Goal: Find specific page/section: Find specific page/section

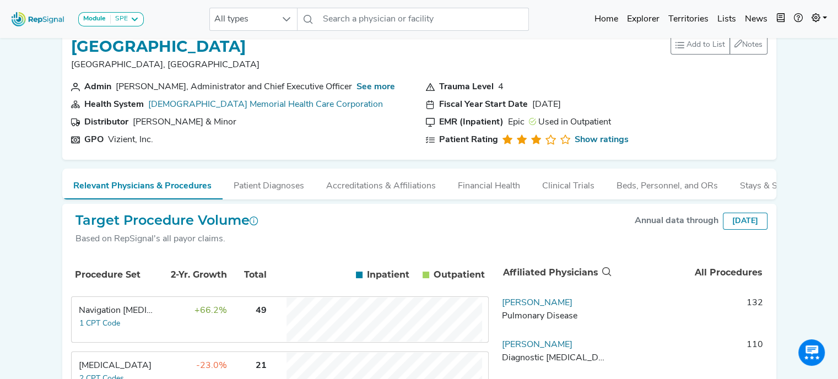
scroll to position [17, 0]
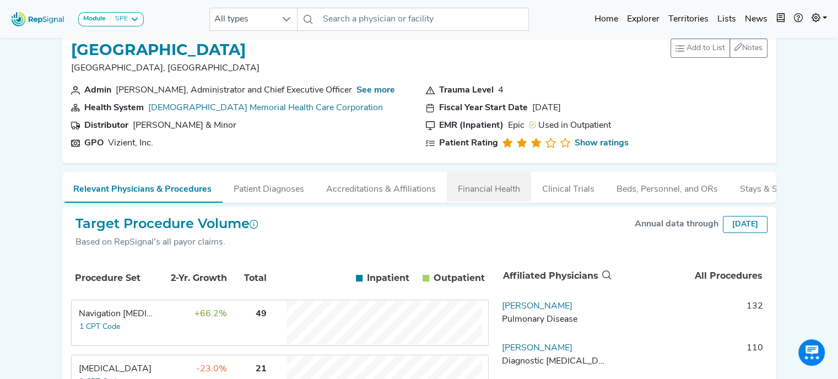
click at [502, 187] on button "Financial Health" at bounding box center [489, 187] width 84 height 30
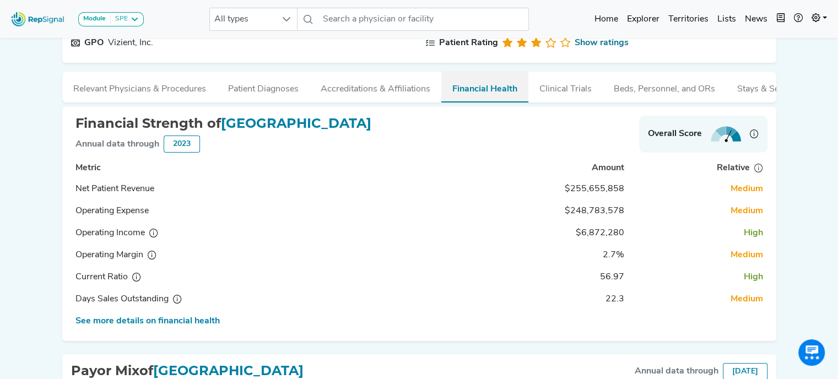
scroll to position [118, 0]
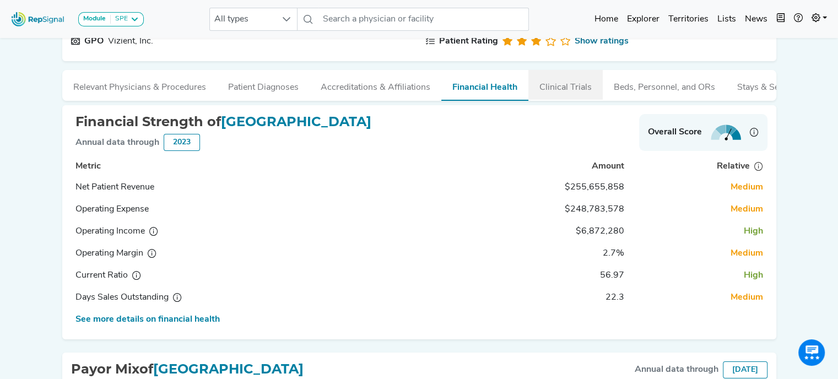
click at [568, 94] on button "Clinical Trials" at bounding box center [565, 85] width 74 height 30
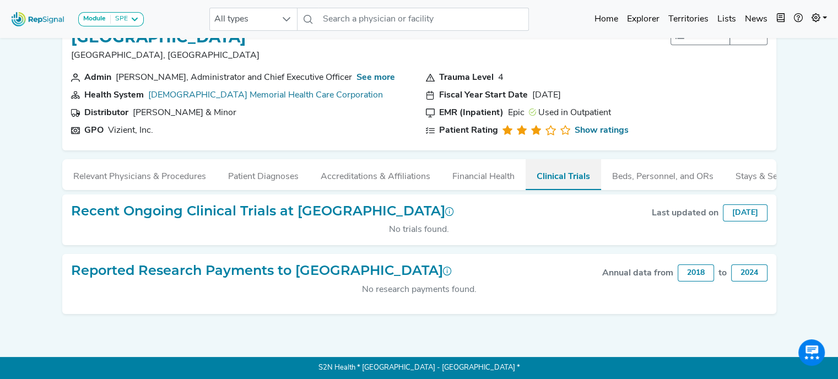
scroll to position [36, 0]
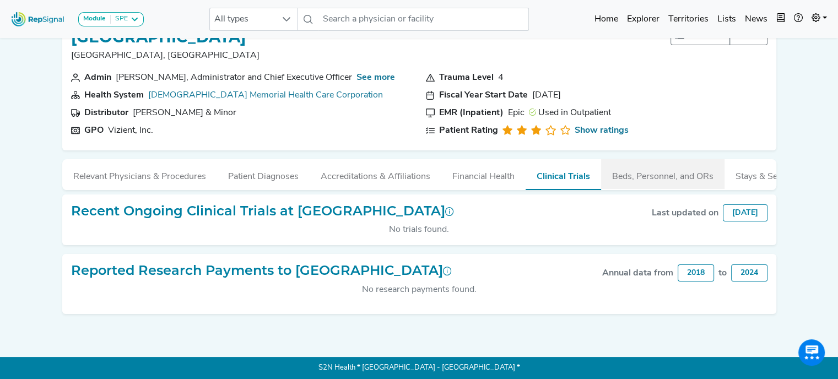
click at [657, 166] on button "Beds, Personnel, and ORs" at bounding box center [662, 174] width 123 height 30
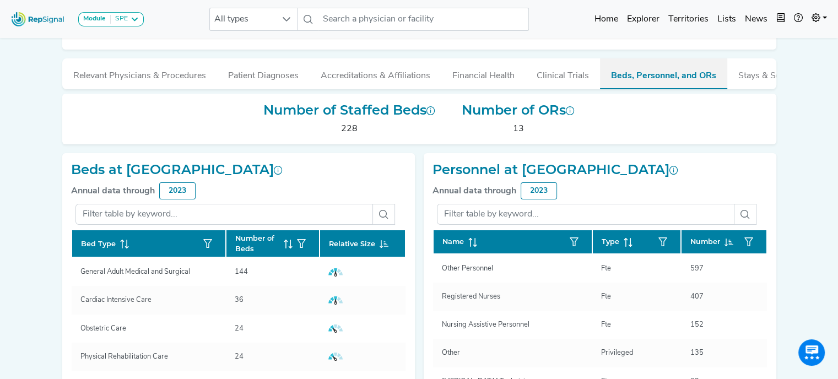
scroll to position [68, 0]
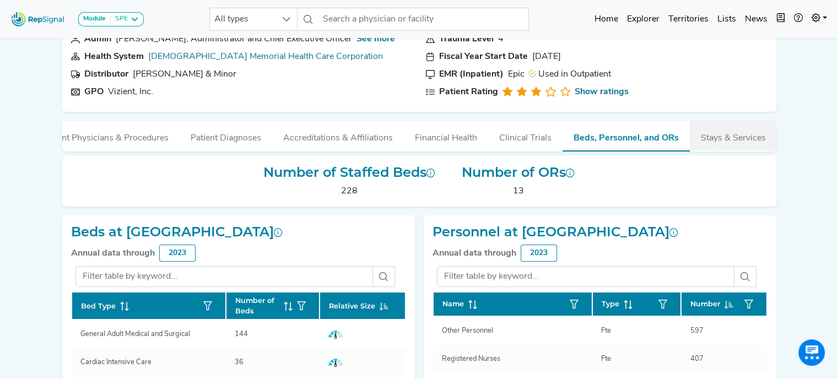
click at [735, 141] on button "Stays & Services" at bounding box center [733, 136] width 87 height 30
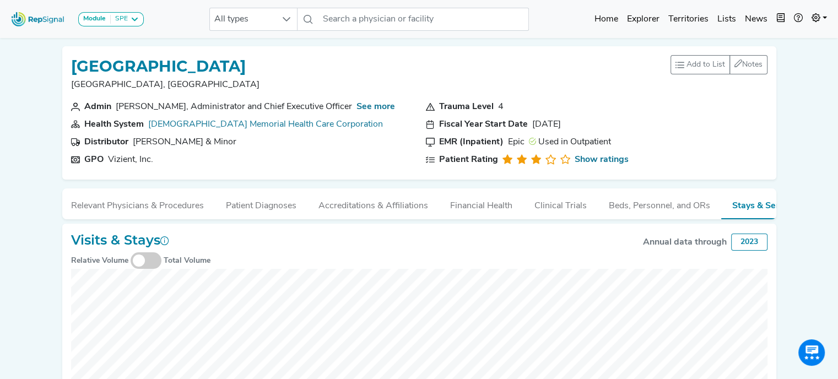
scroll to position [0, 0]
click at [403, 198] on button "Accreditations & Affiliations" at bounding box center [376, 203] width 132 height 30
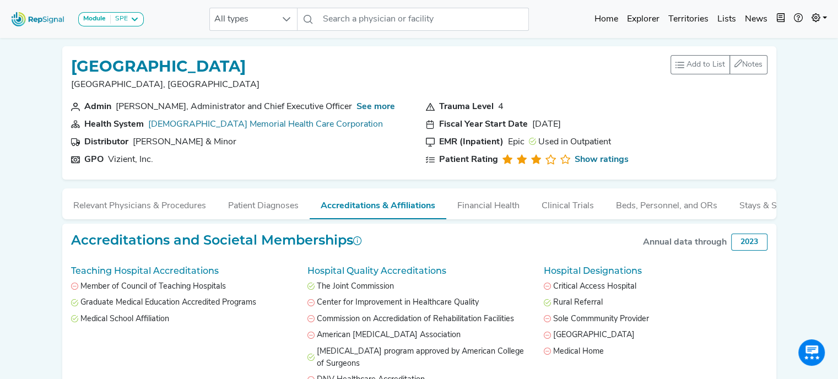
scroll to position [65, 0]
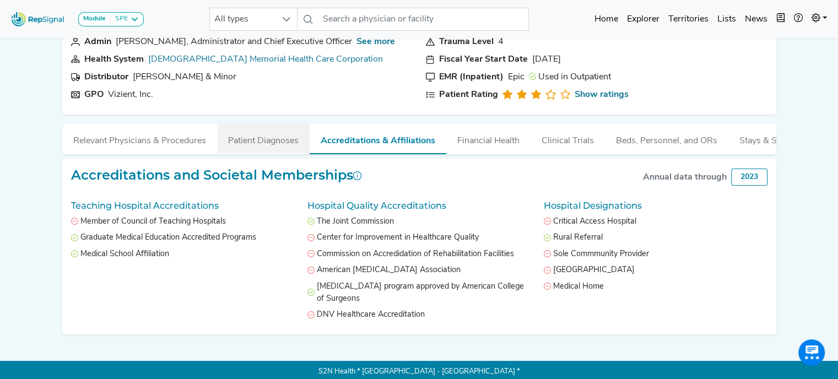
click at [272, 138] on button "Patient Diagnoses" at bounding box center [263, 138] width 93 height 30
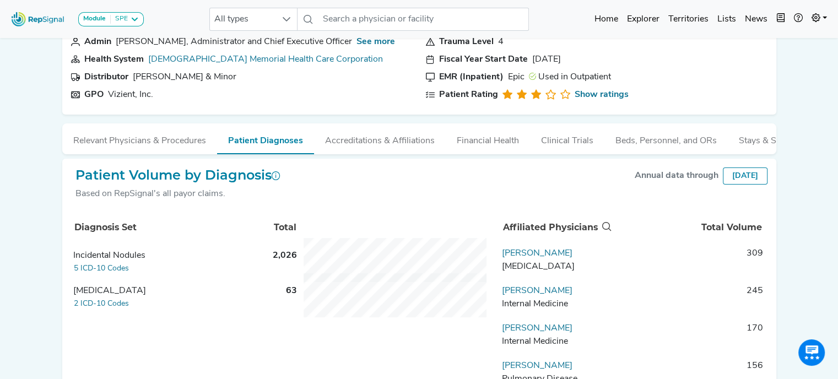
scroll to position [0, 0]
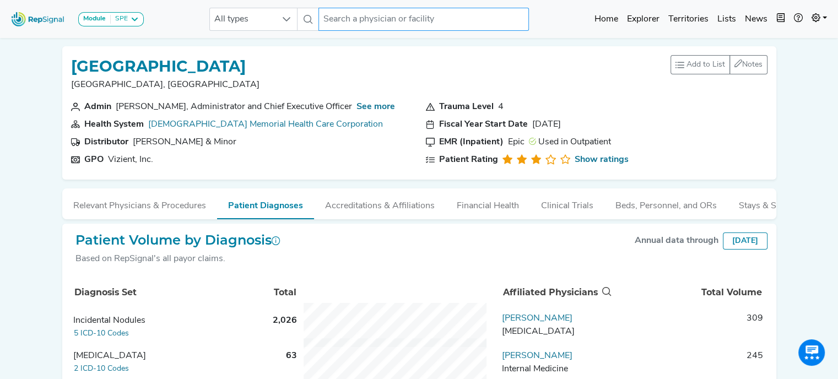
click at [355, 23] on input "text" at bounding box center [423, 19] width 210 height 23
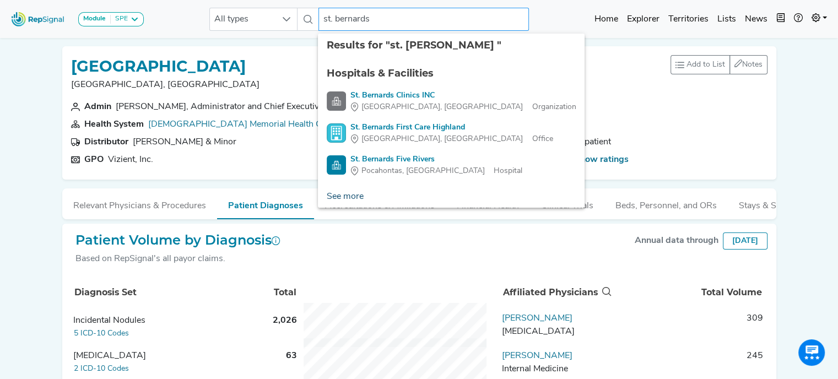
type input "st. bernards"
click at [352, 197] on link "See more" at bounding box center [345, 197] width 55 height 22
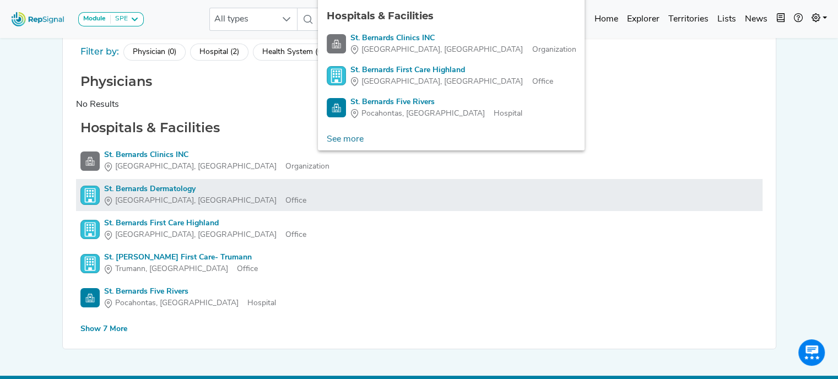
scroll to position [75, 0]
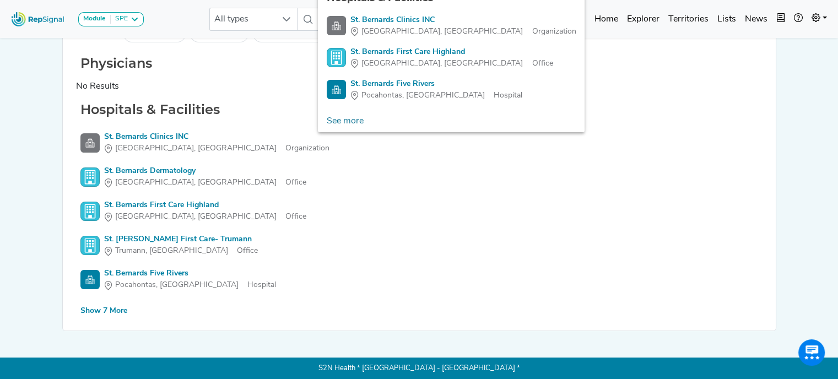
click at [111, 306] on div "Show 7 More" at bounding box center [103, 311] width 47 height 12
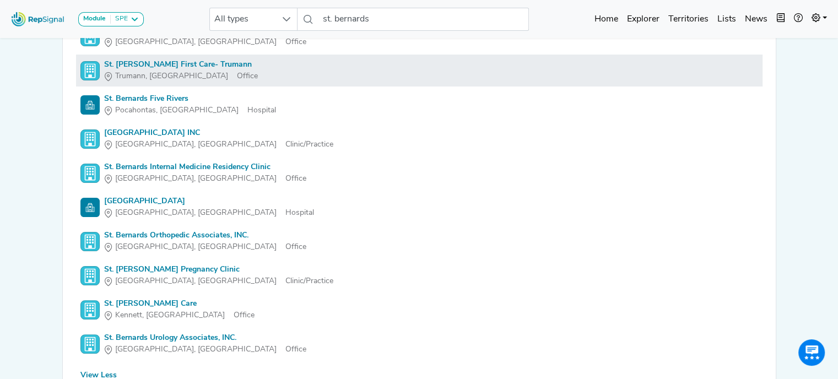
scroll to position [250, 0]
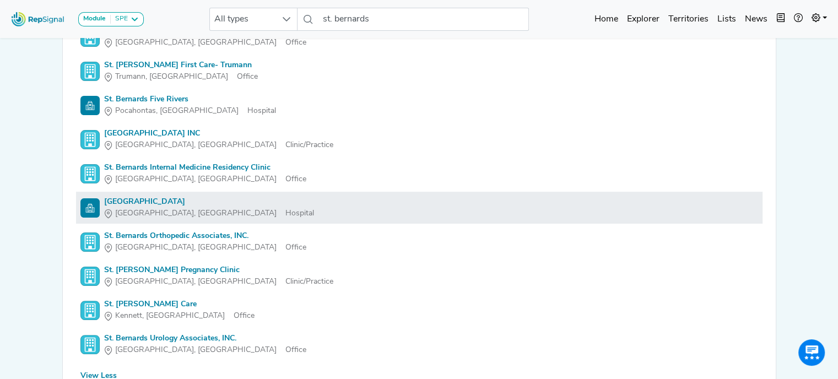
click at [185, 202] on div "[GEOGRAPHIC_DATA]" at bounding box center [209, 202] width 210 height 12
